Goal: Transaction & Acquisition: Purchase product/service

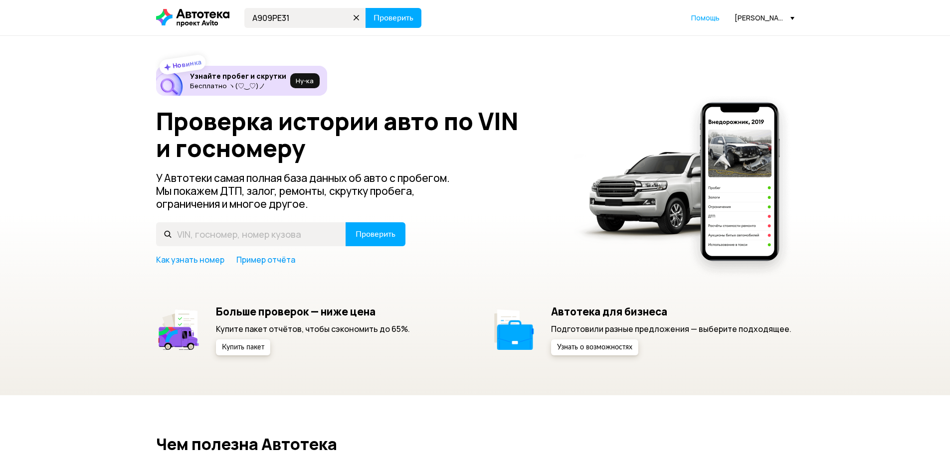
type input "А909РЕ31"
click at [365, 8] on button "Проверить" at bounding box center [393, 18] width 56 height 20
drag, startPoint x: 271, startPoint y: 13, endPoint x: 264, endPoint y: 8, distance: 8.6
click at [269, 14] on input "text" at bounding box center [305, 18] width 122 height 20
click at [378, 27] on button "Проверить" at bounding box center [393, 18] width 56 height 20
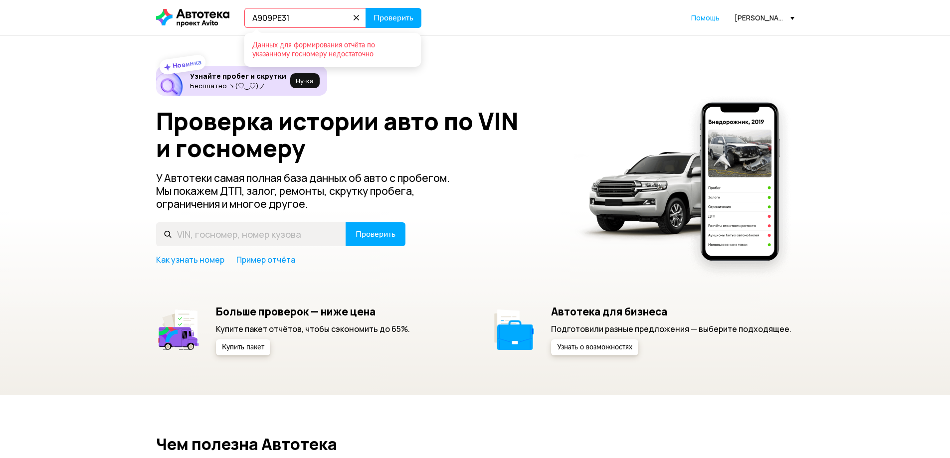
click at [314, 26] on input "А909РЕ31" at bounding box center [305, 18] width 122 height 20
click at [318, 26] on input "А909РЕ31" at bounding box center [305, 18] width 122 height 20
type input "А909РЕ33"
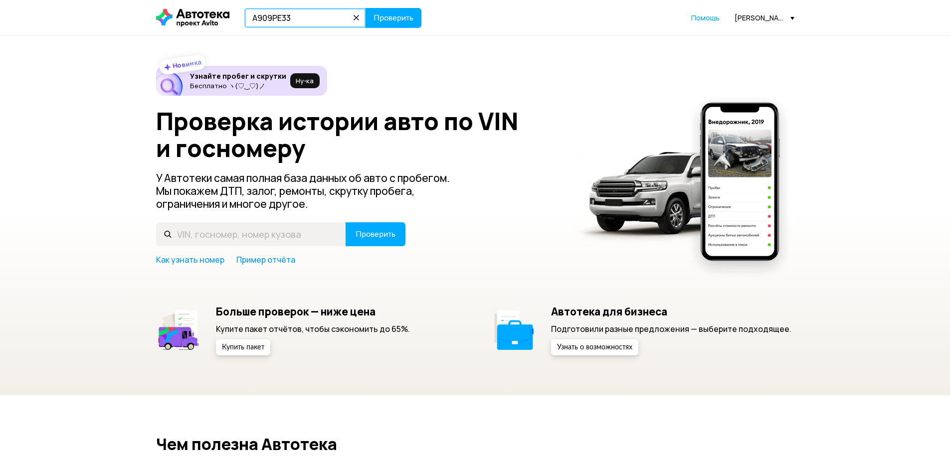
click at [365, 8] on button "Проверить" at bounding box center [393, 18] width 56 height 20
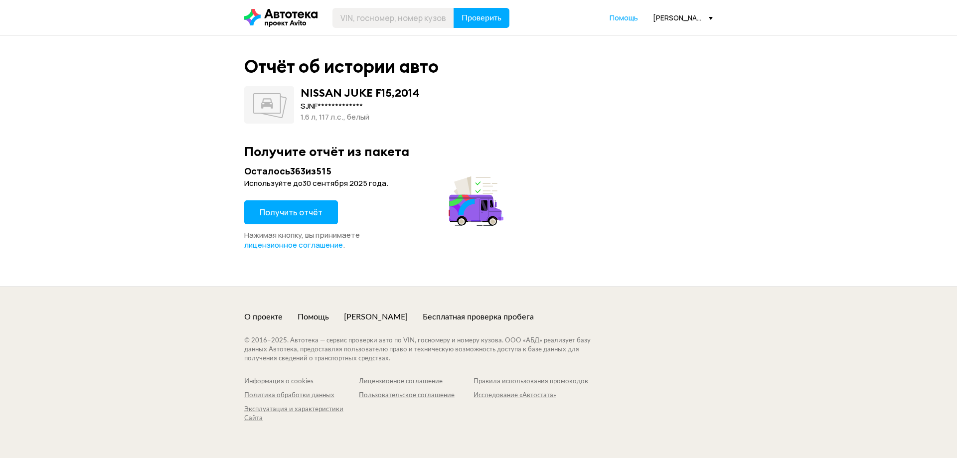
click at [294, 209] on span "Получить отчёт" at bounding box center [291, 212] width 63 height 11
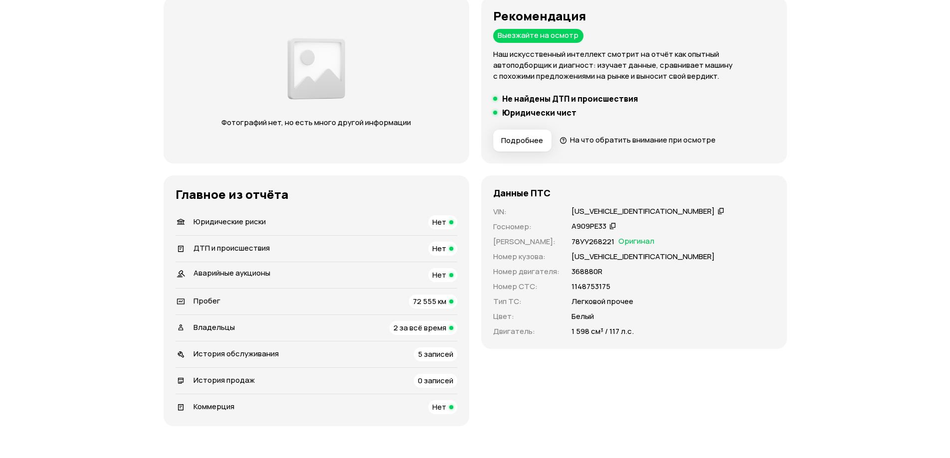
scroll to position [150, 0]
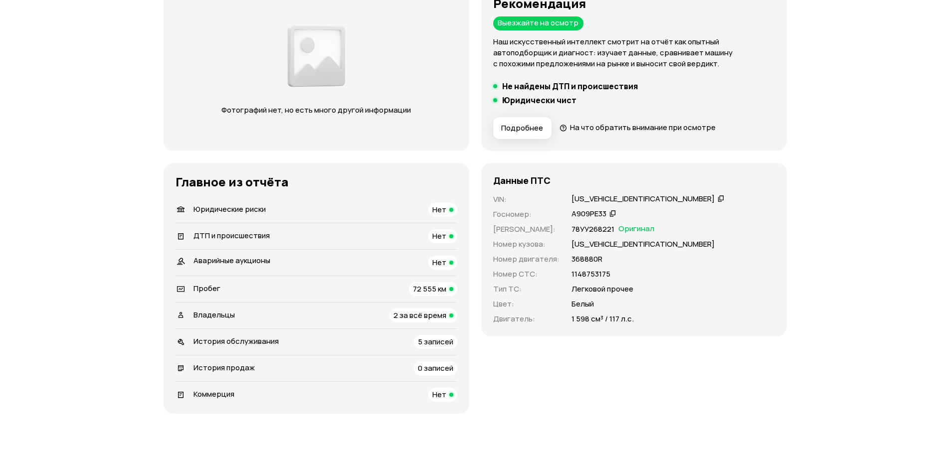
click at [415, 317] on span "2 за всё время" at bounding box center [419, 315] width 53 height 10
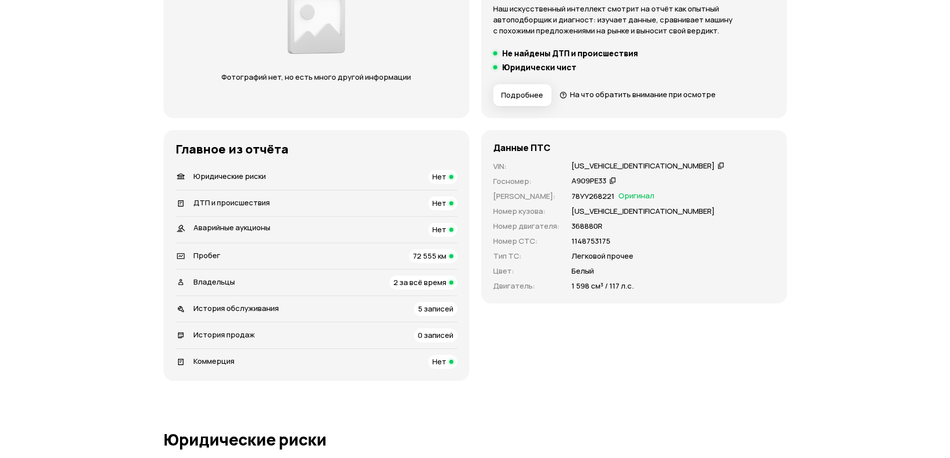
scroll to position [0, 0]
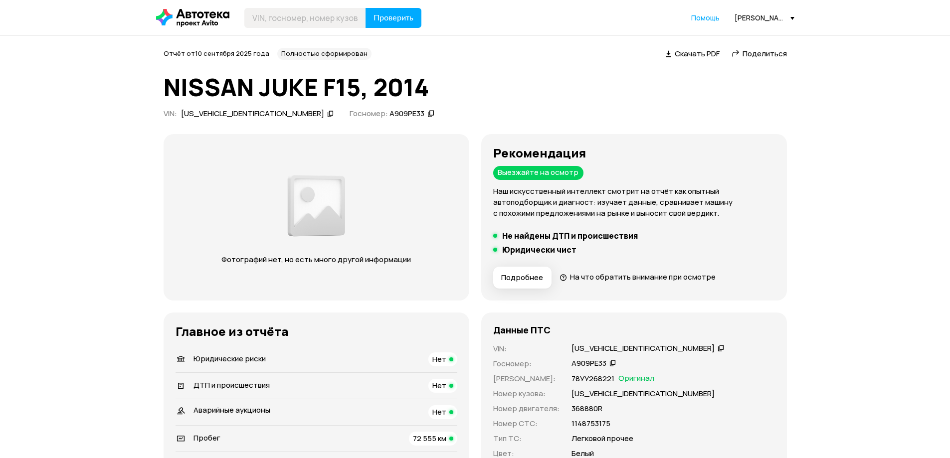
click at [237, 112] on div "SJNFBAF15U6524215" at bounding box center [252, 114] width 143 height 10
click at [313, 11] on input "text" at bounding box center [305, 18] width 122 height 20
type input "О365ВВ31"
click at [365, 8] on button "Проверить" at bounding box center [393, 18] width 56 height 20
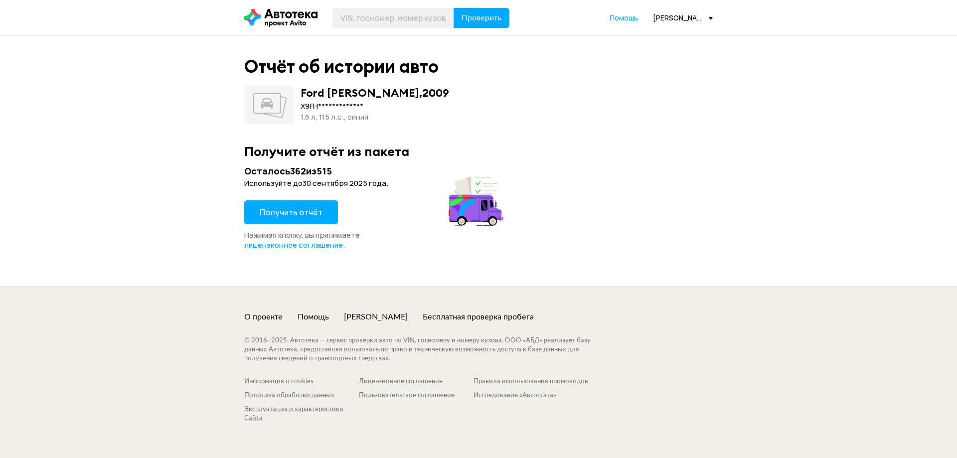
click at [282, 202] on button "Получить отчёт" at bounding box center [291, 212] width 94 height 24
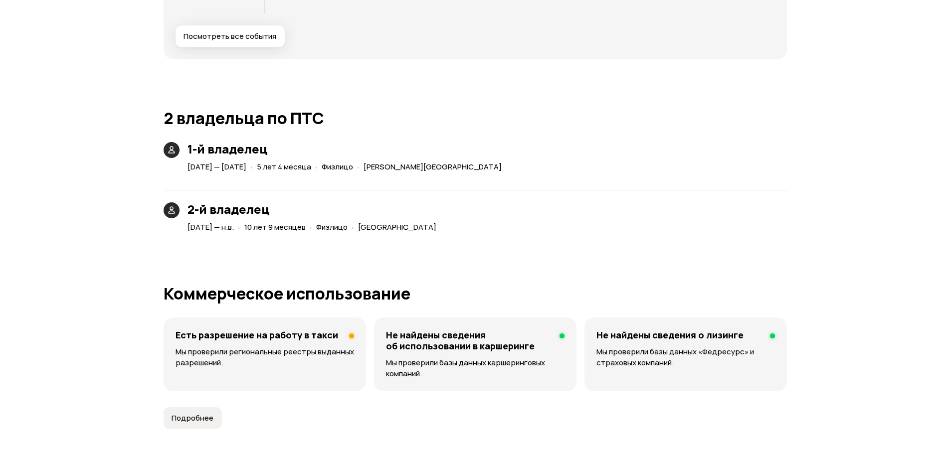
scroll to position [1695, 0]
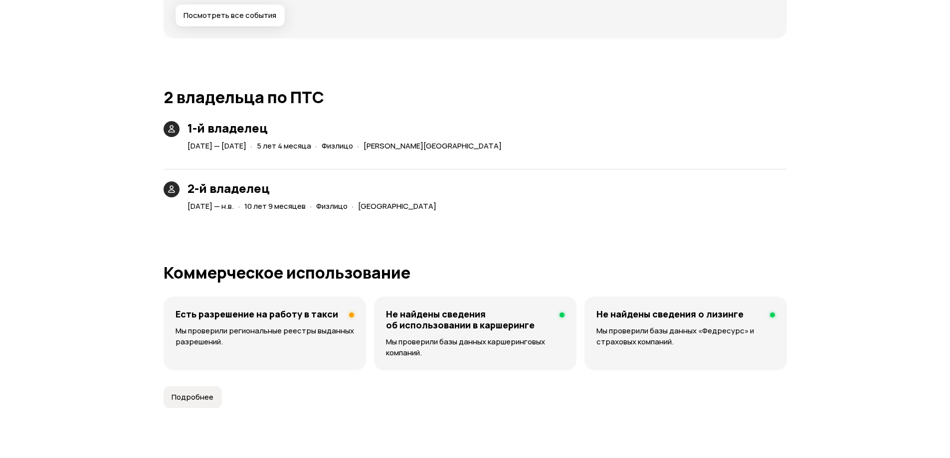
click at [304, 345] on p "Мы проверили региональные реестры выданных разрешений." at bounding box center [264, 337] width 178 height 22
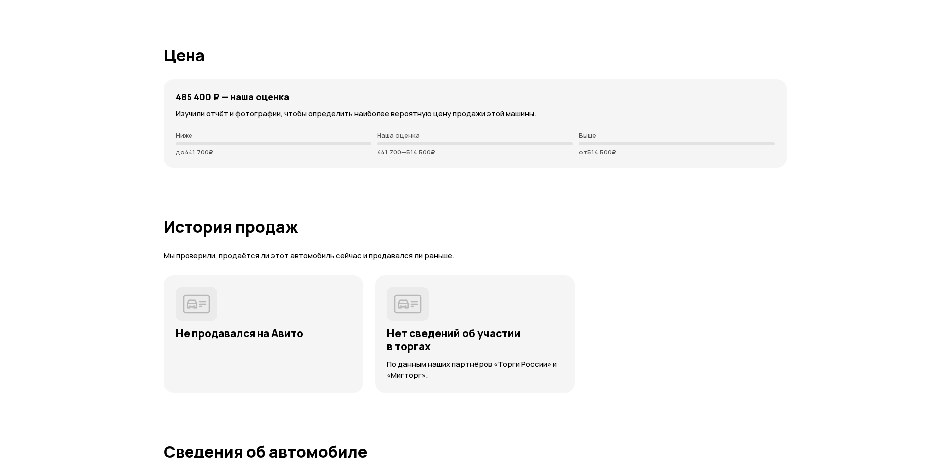
scroll to position [1858, 0]
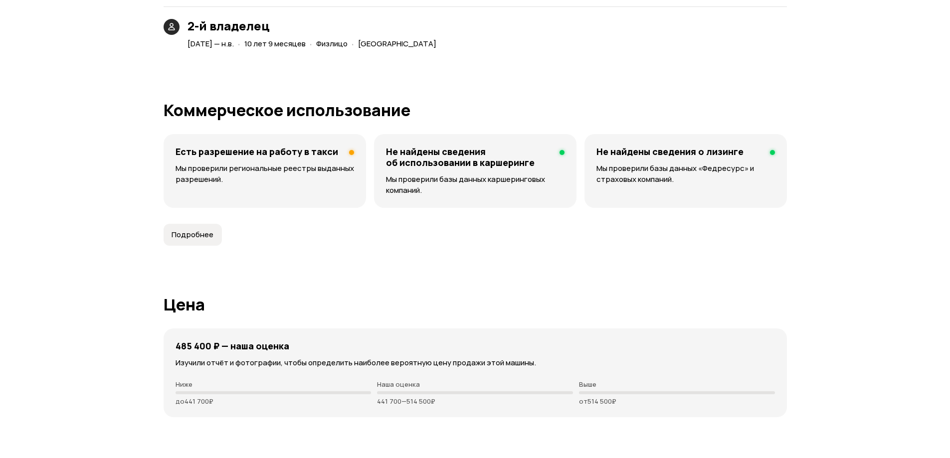
click at [186, 240] on span "Подробнее" at bounding box center [193, 235] width 42 height 10
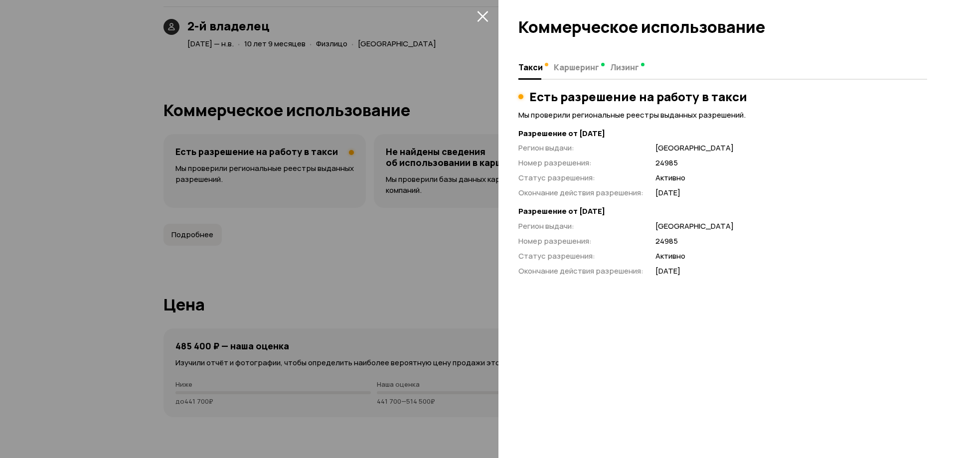
click at [414, 46] on div at bounding box center [478, 229] width 957 height 458
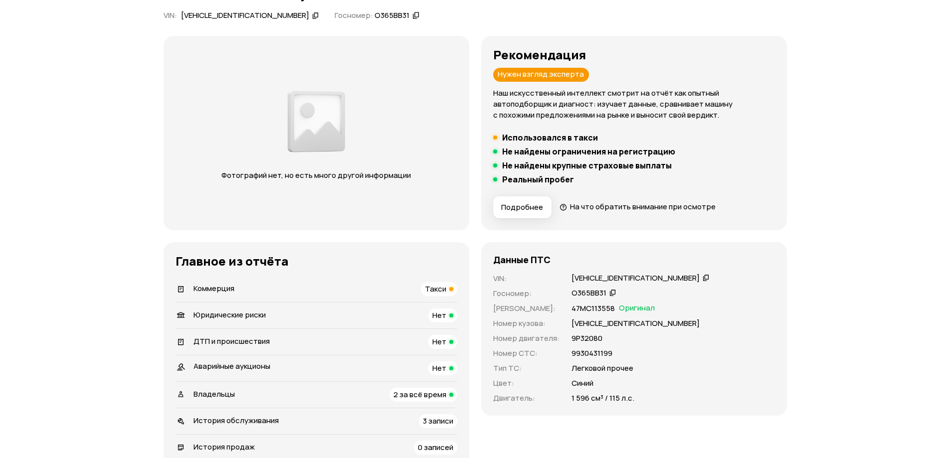
scroll to position [100, 0]
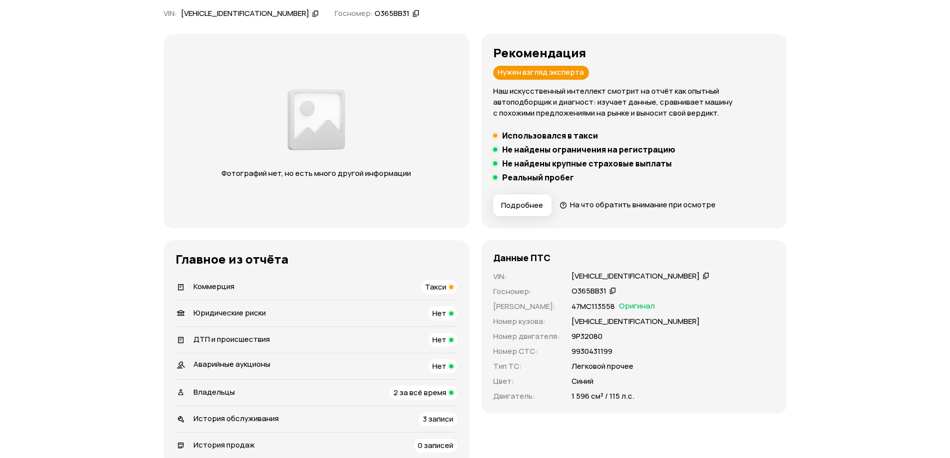
click at [524, 181] on h5 "Реальный пробег" at bounding box center [538, 178] width 72 height 10
click at [531, 206] on span "Подробнее" at bounding box center [522, 205] width 42 height 10
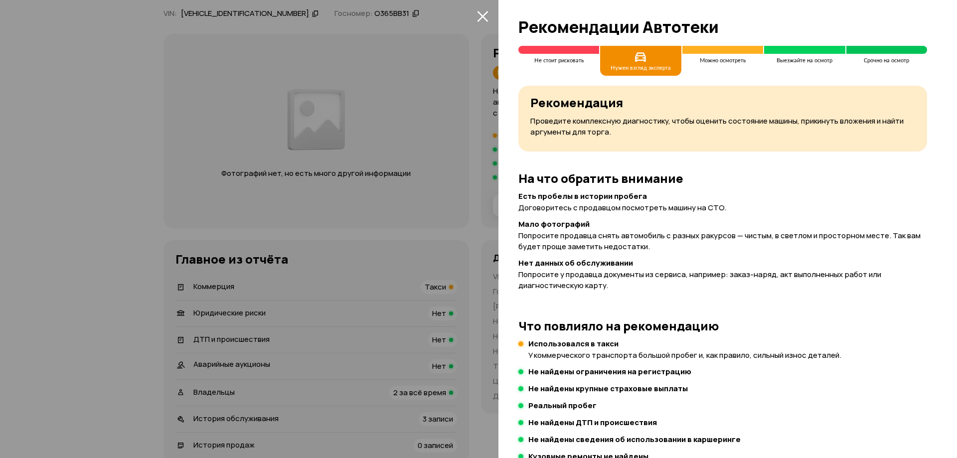
click at [446, 80] on div at bounding box center [478, 229] width 957 height 458
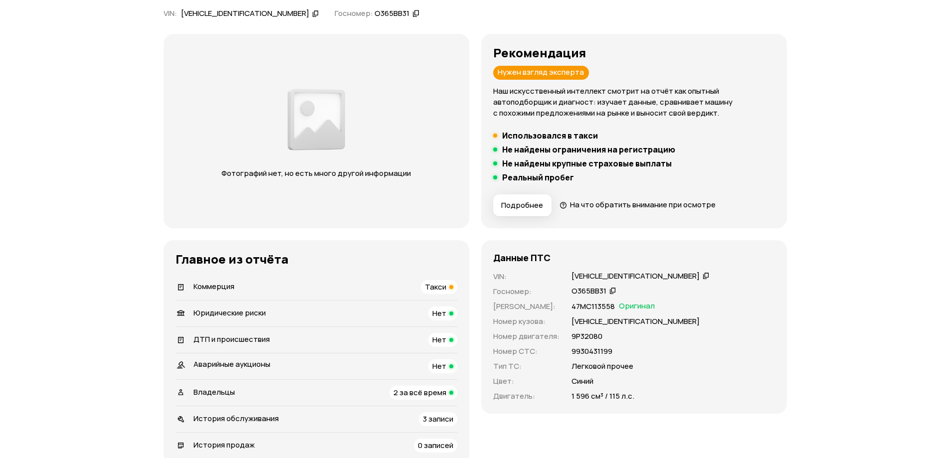
scroll to position [300, 0]
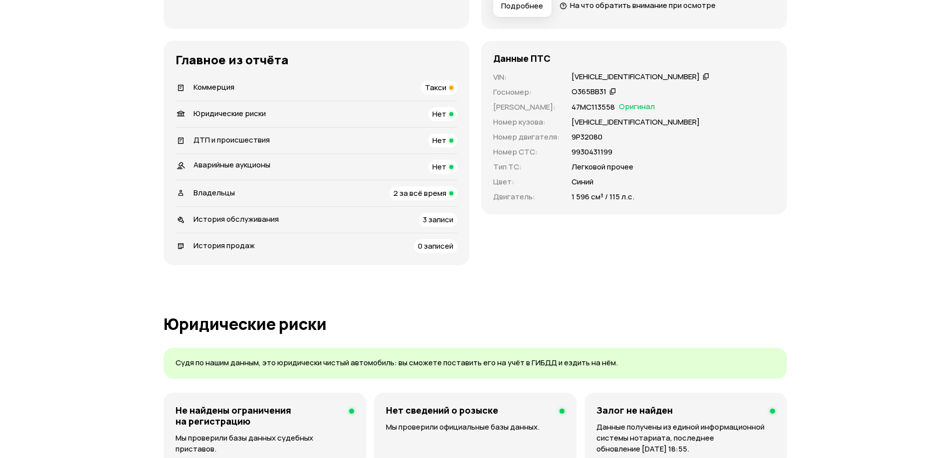
click at [439, 219] on span "3 записи" at bounding box center [438, 219] width 30 height 10
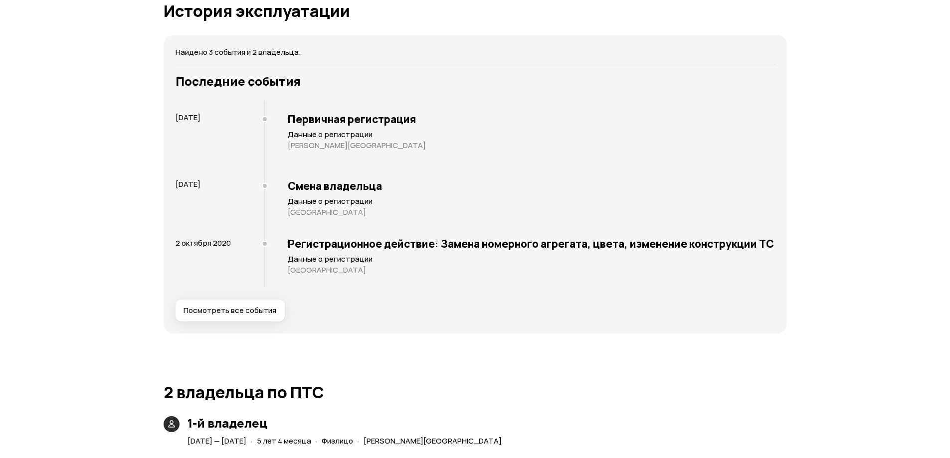
scroll to position [1402, 0]
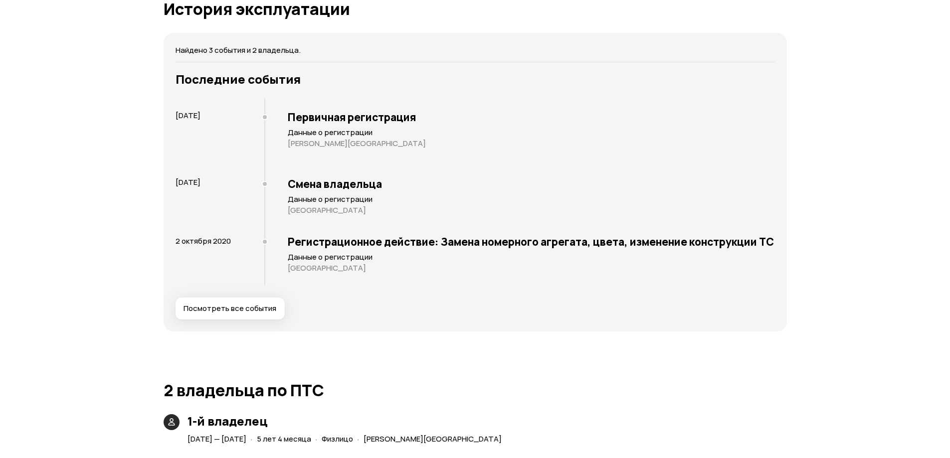
click at [250, 314] on button "Посмотреть все события" at bounding box center [229, 309] width 109 height 22
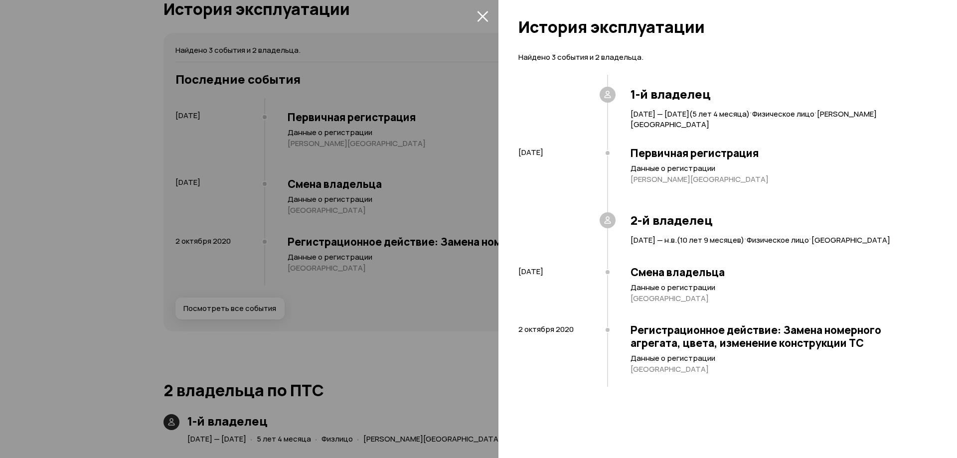
click at [416, 344] on div at bounding box center [478, 229] width 957 height 458
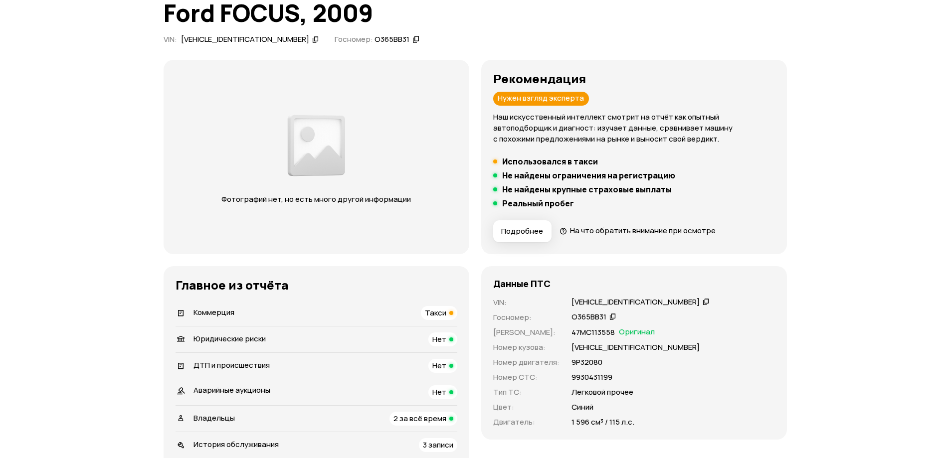
scroll to position [0, 0]
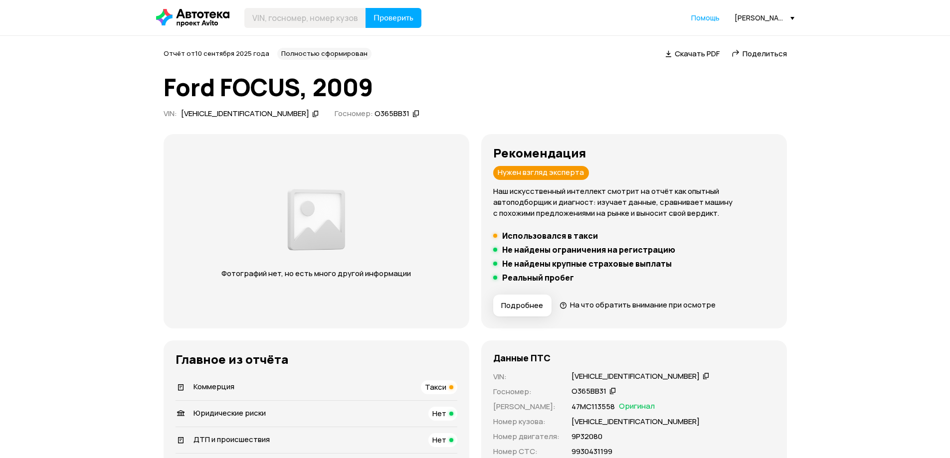
click at [226, 111] on div "X9FHXXEEDH9P32080" at bounding box center [245, 114] width 128 height 10
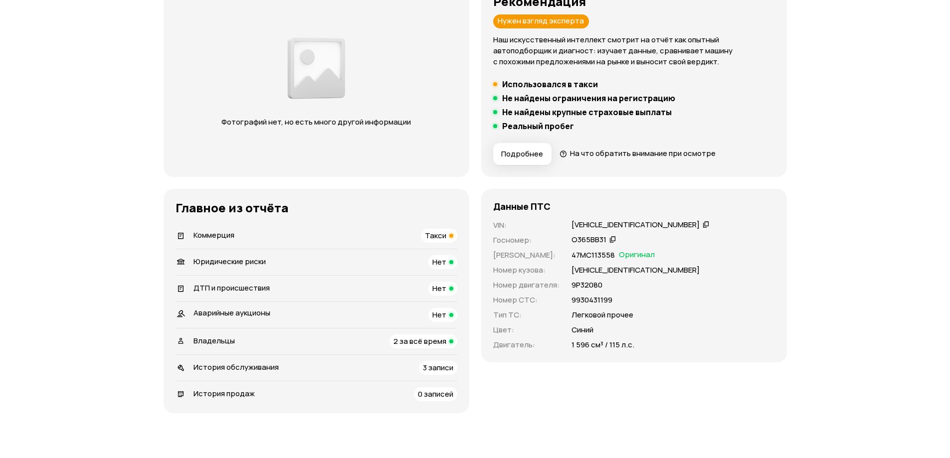
scroll to position [150, 0]
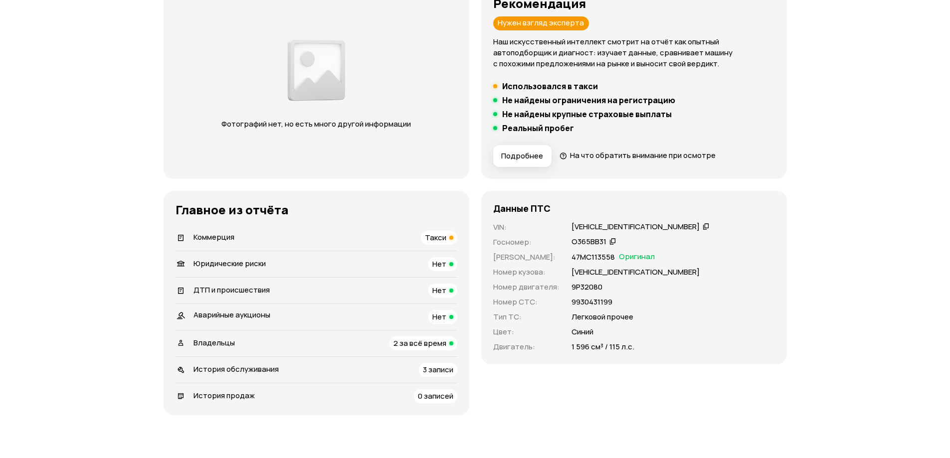
click at [518, 153] on span "Подробнее" at bounding box center [522, 156] width 42 height 10
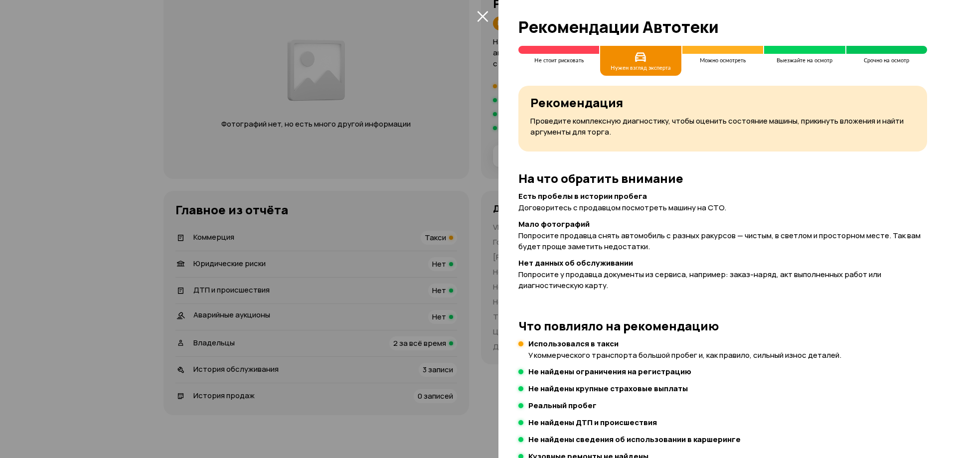
click at [396, 226] on div at bounding box center [478, 229] width 957 height 458
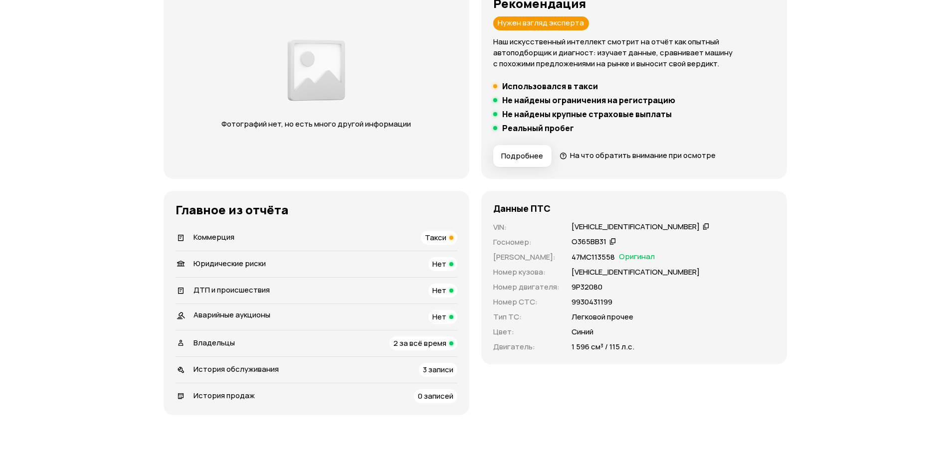
click at [205, 238] on span "Коммерция" at bounding box center [213, 237] width 41 height 10
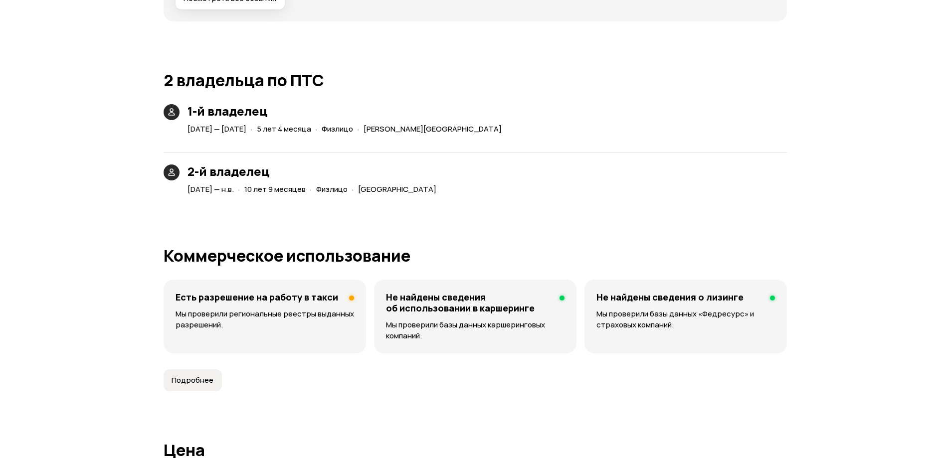
scroll to position [1972, 0]
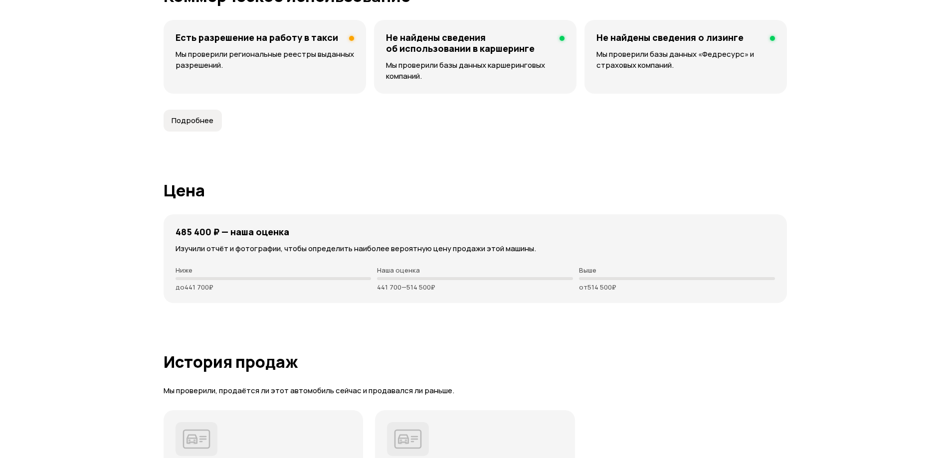
click at [290, 89] on div "Есть разрешение на работу в такси Мы проверили региональные реестры выданных ра…" at bounding box center [265, 57] width 202 height 74
click at [183, 132] on button "Подробнее" at bounding box center [193, 121] width 58 height 22
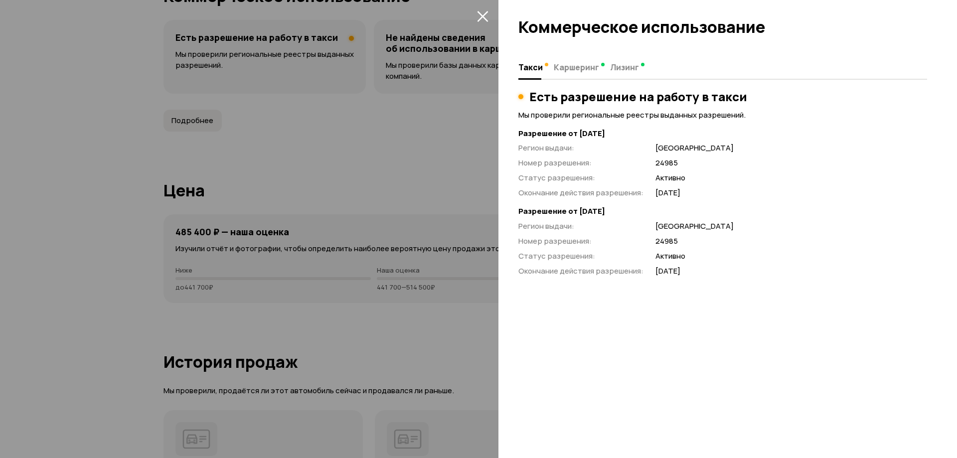
click at [431, 187] on div at bounding box center [478, 229] width 957 height 458
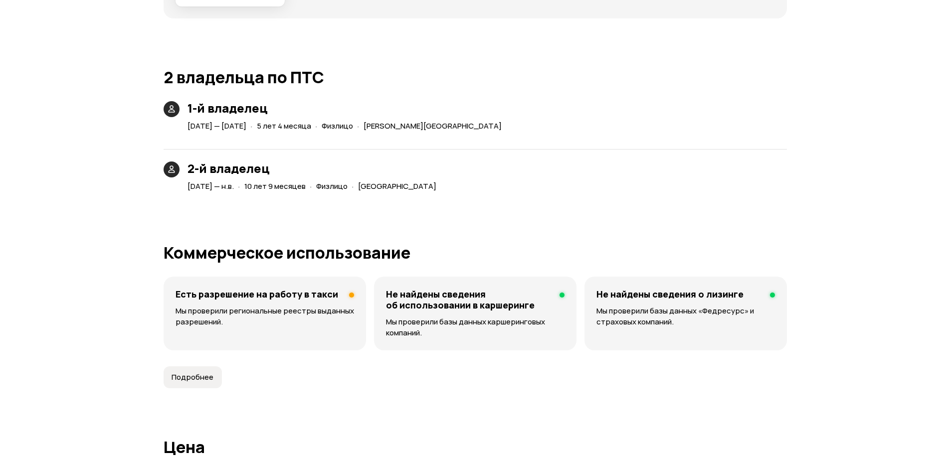
scroll to position [1872, 0]
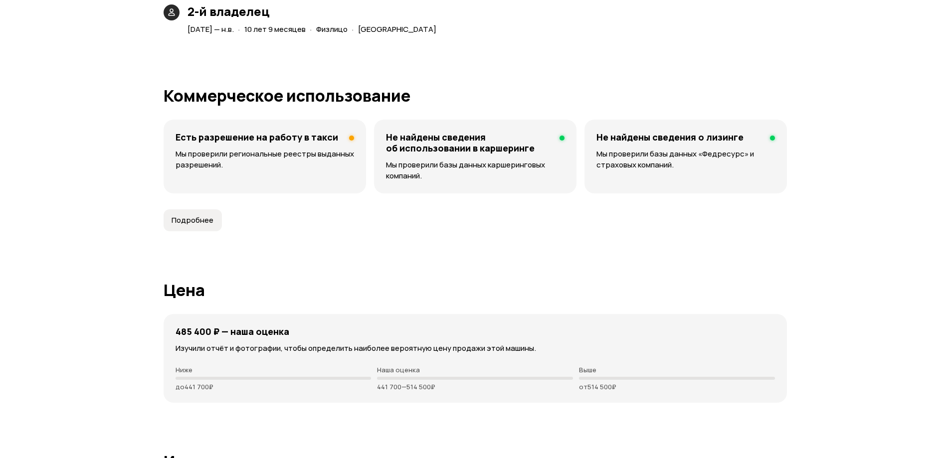
click at [169, 231] on button "Подробнее" at bounding box center [193, 220] width 58 height 22
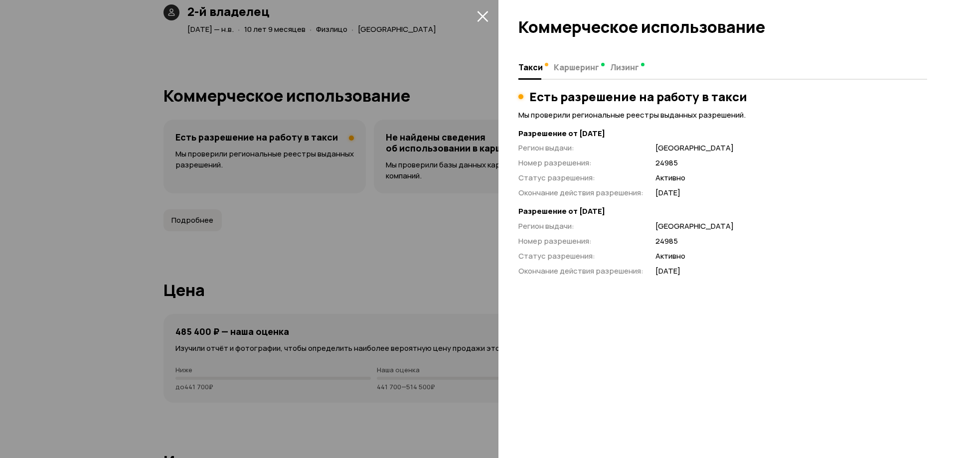
click at [437, 59] on div at bounding box center [478, 229] width 957 height 458
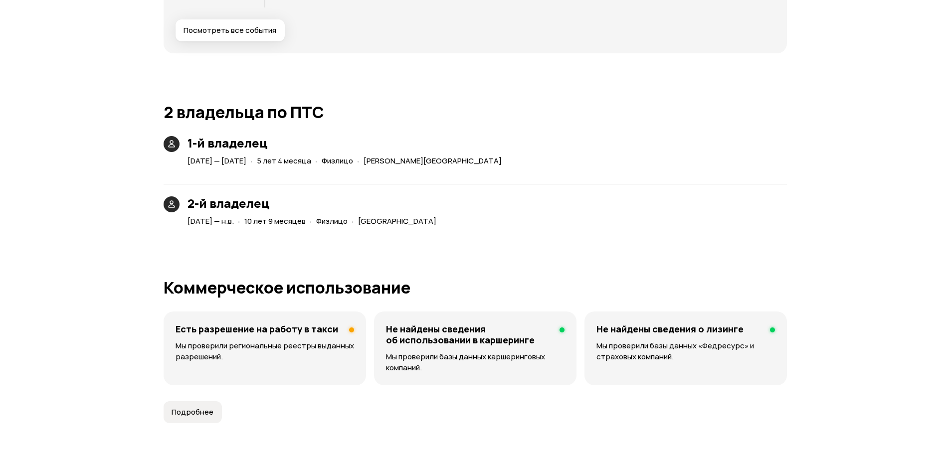
scroll to position [1473, 0]
